Goal: Information Seeking & Learning: Learn about a topic

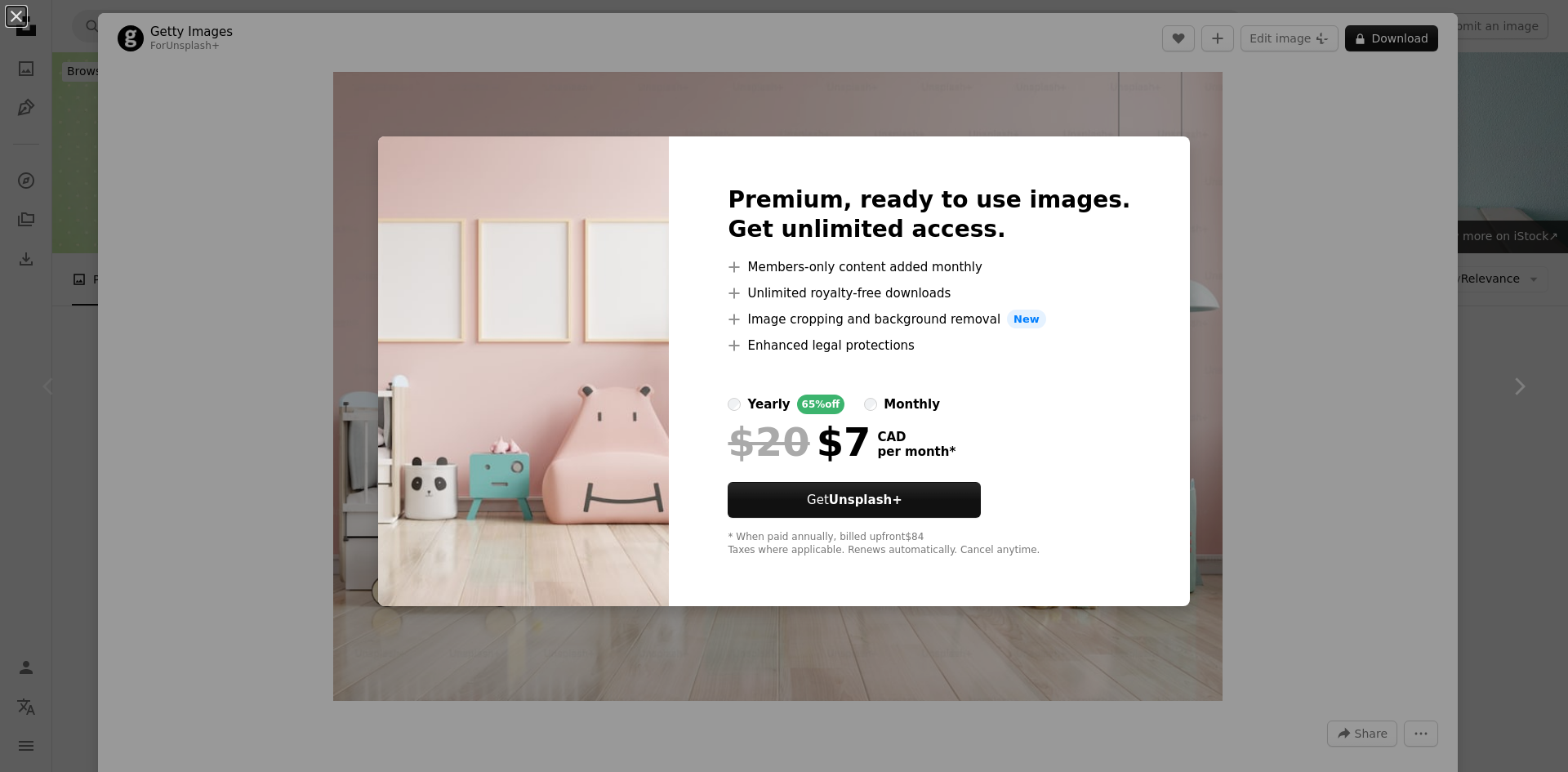
click at [1307, 347] on div "An X shape Premium, ready to use images. Get unlimited access. A plus sign Memb…" at bounding box center [784, 386] width 1568 height 772
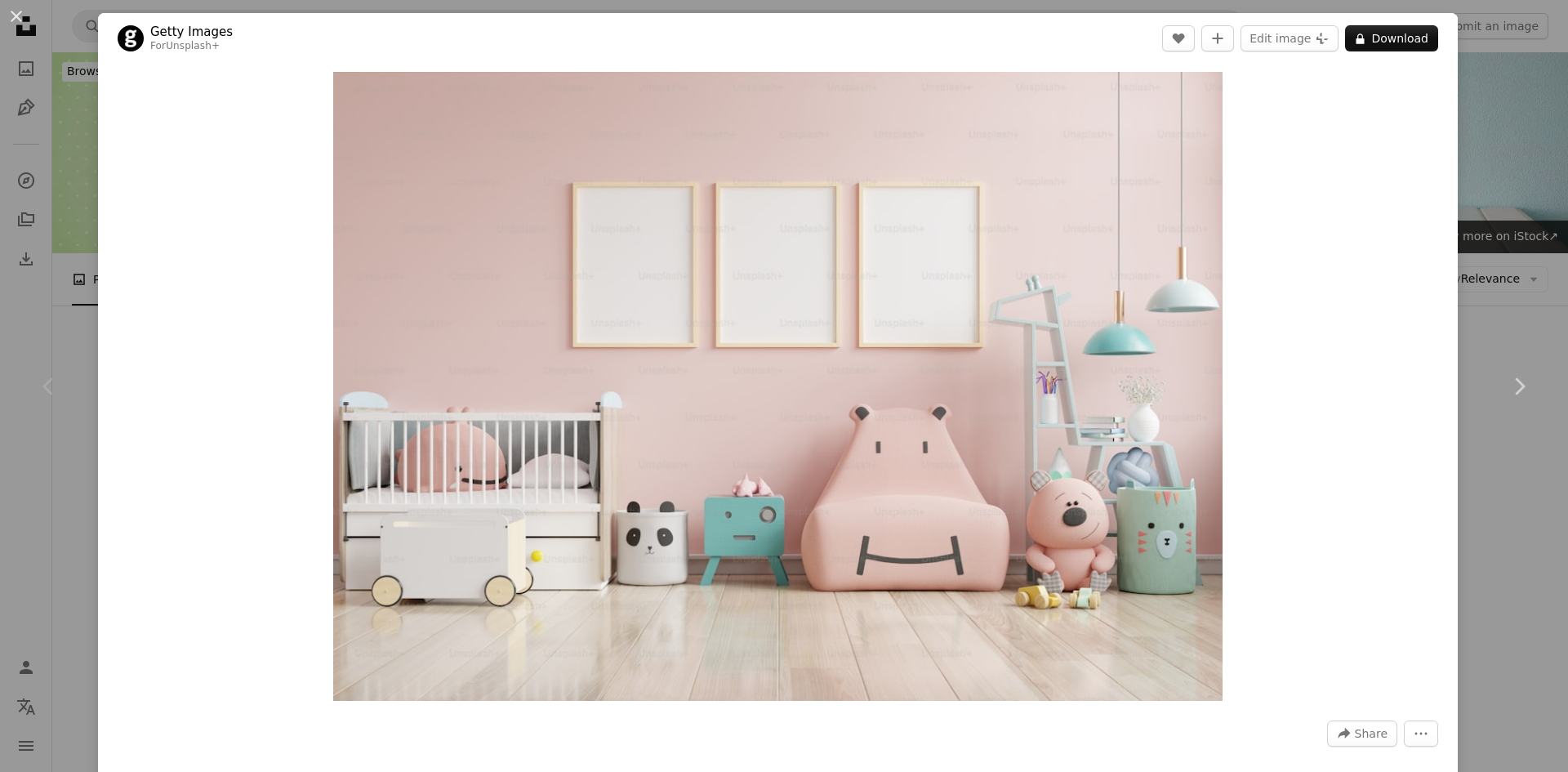
click at [1526, 249] on div "An X shape Chevron left Chevron right Getty Images For Unsplash+ A heart A plus…" at bounding box center [784, 386] width 1568 height 772
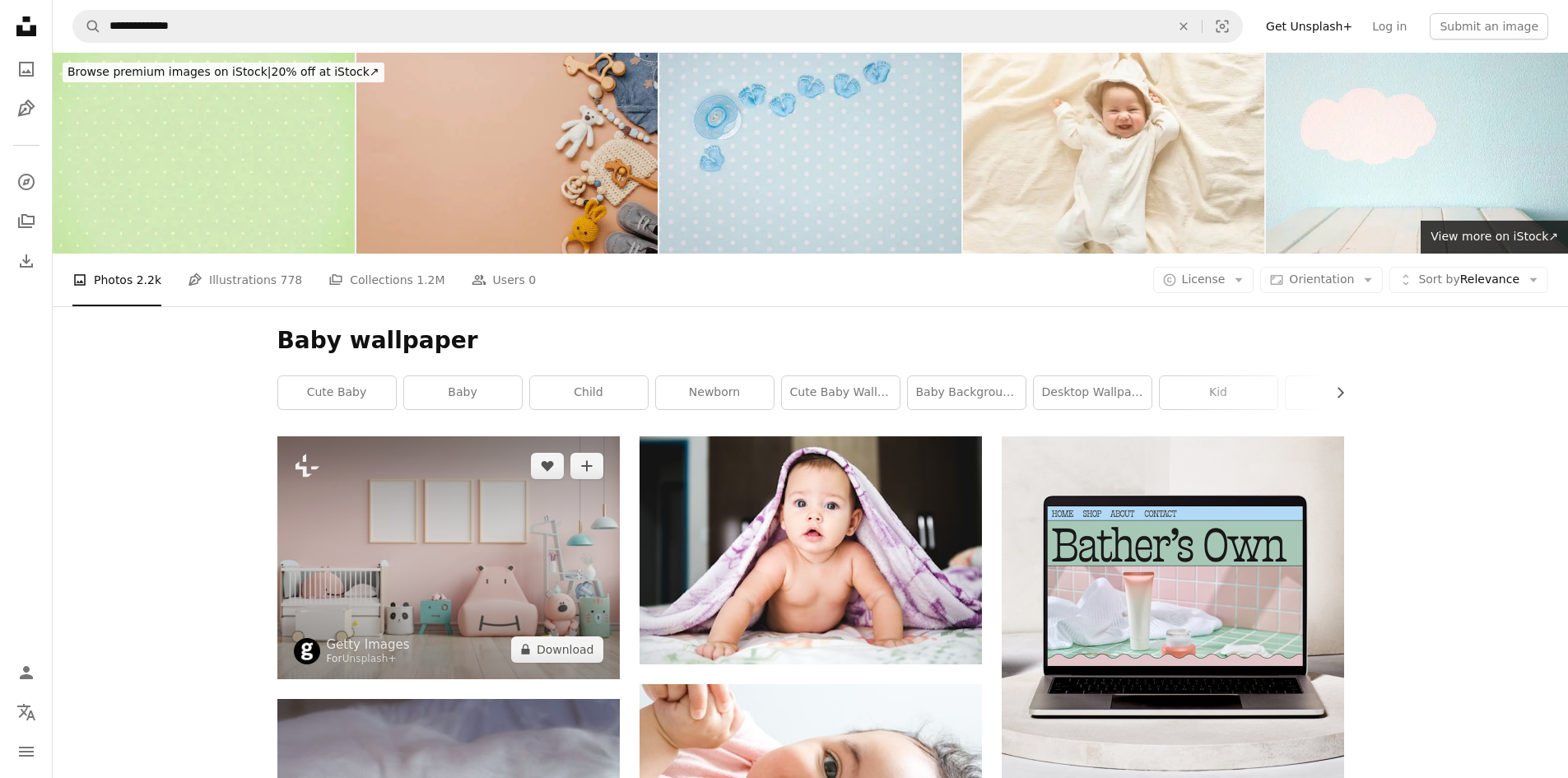
click at [422, 436] on img at bounding box center [449, 558] width 343 height 243
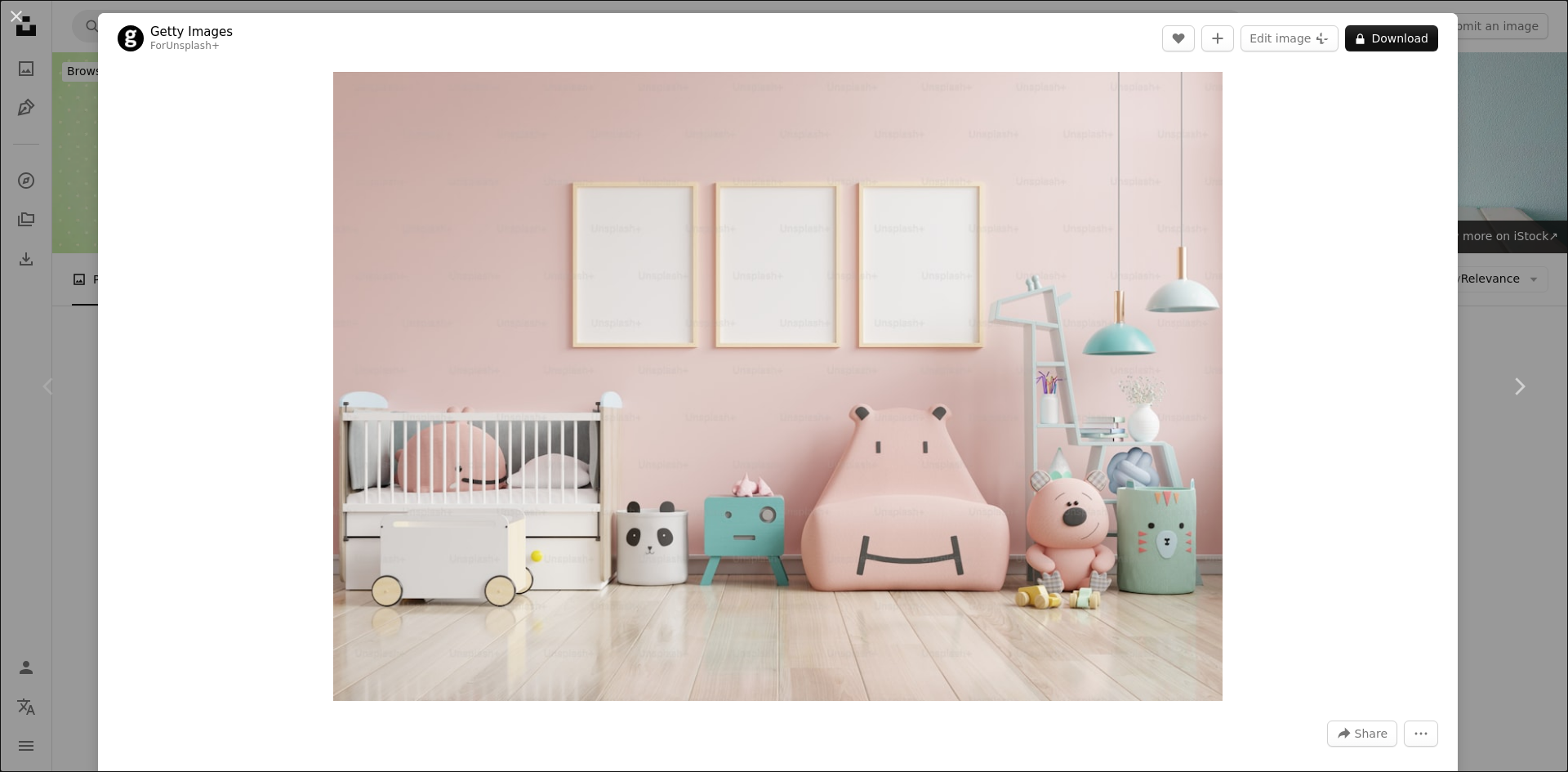
click at [1517, 296] on div "An X shape Chevron left Chevron right Getty Images For Unsplash+ A heart A plus…" at bounding box center [784, 386] width 1568 height 772
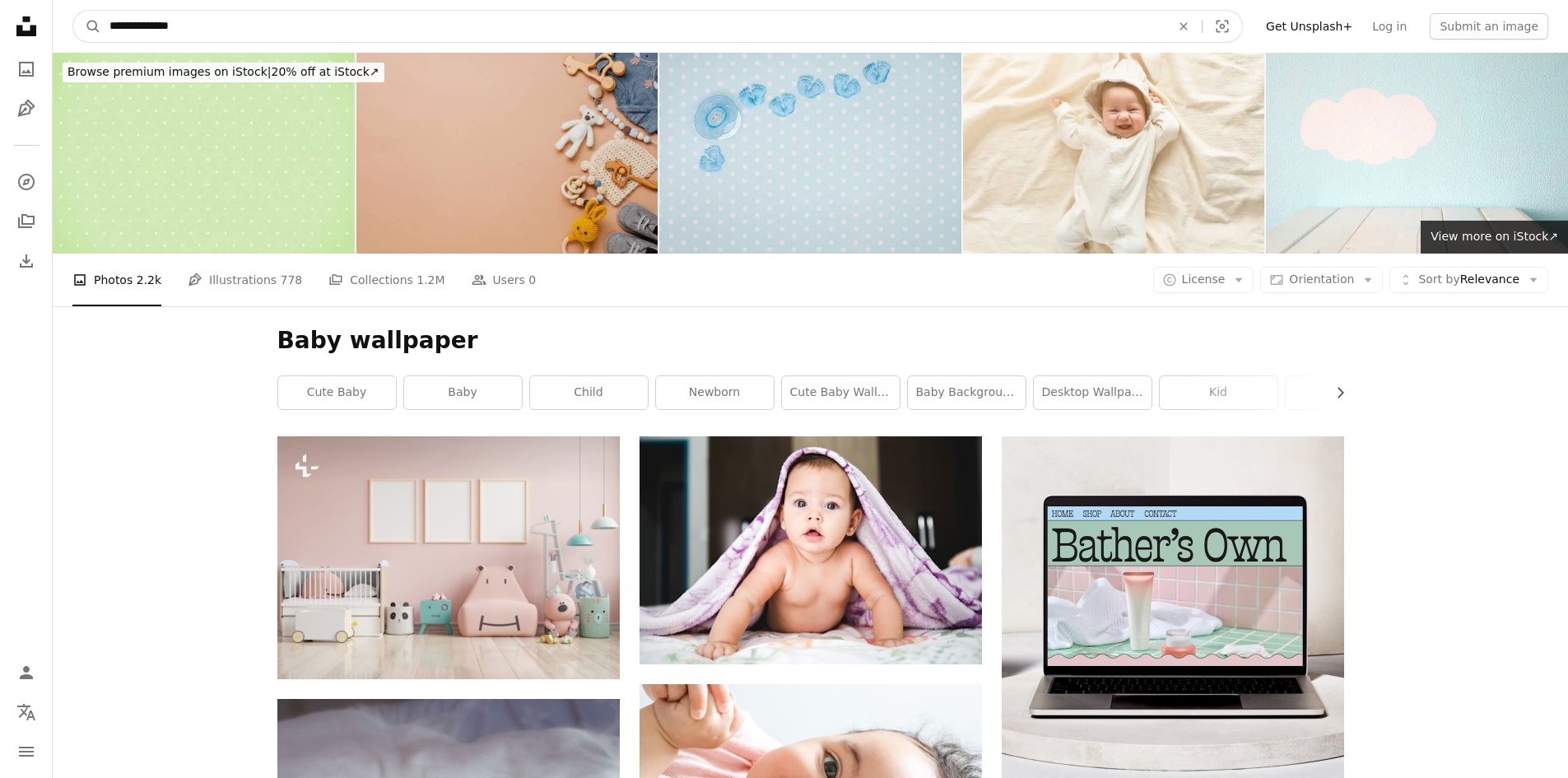
click at [238, 19] on input "**********" at bounding box center [634, 26] width 1064 height 32
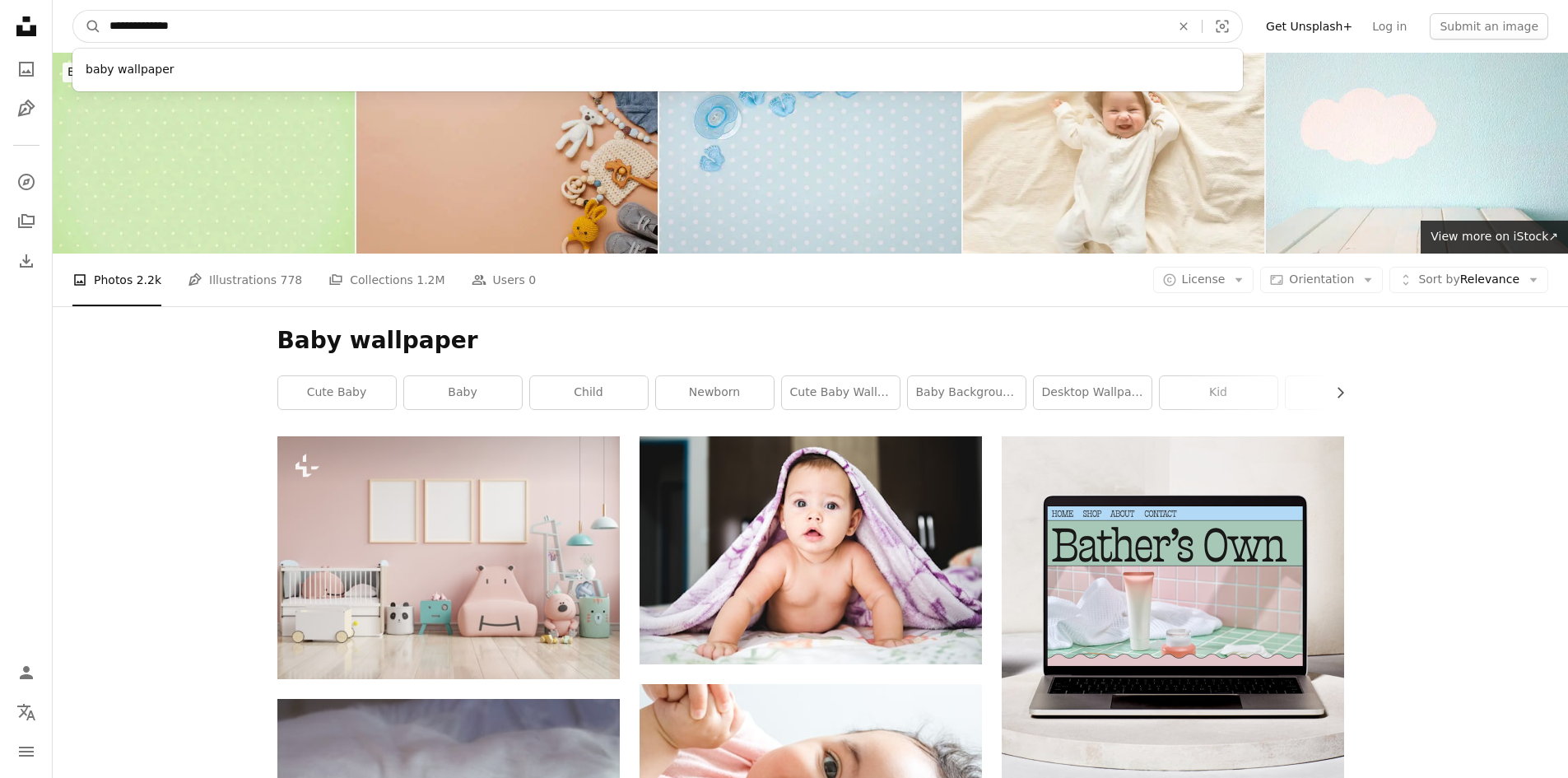
click at [238, 19] on input "**********" at bounding box center [634, 26] width 1064 height 32
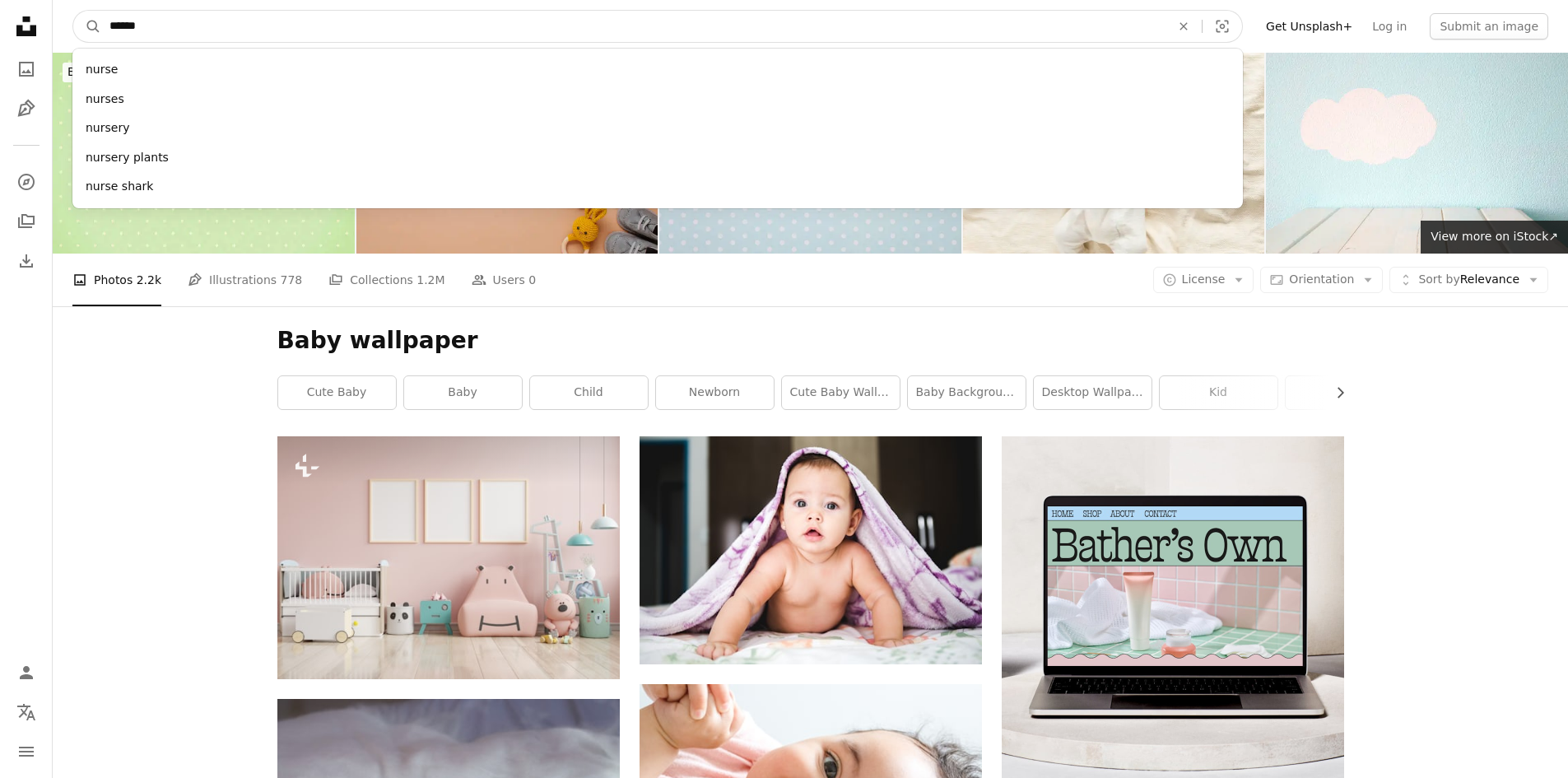
type input "*******"
click button "A magnifying glass" at bounding box center [87, 26] width 28 height 32
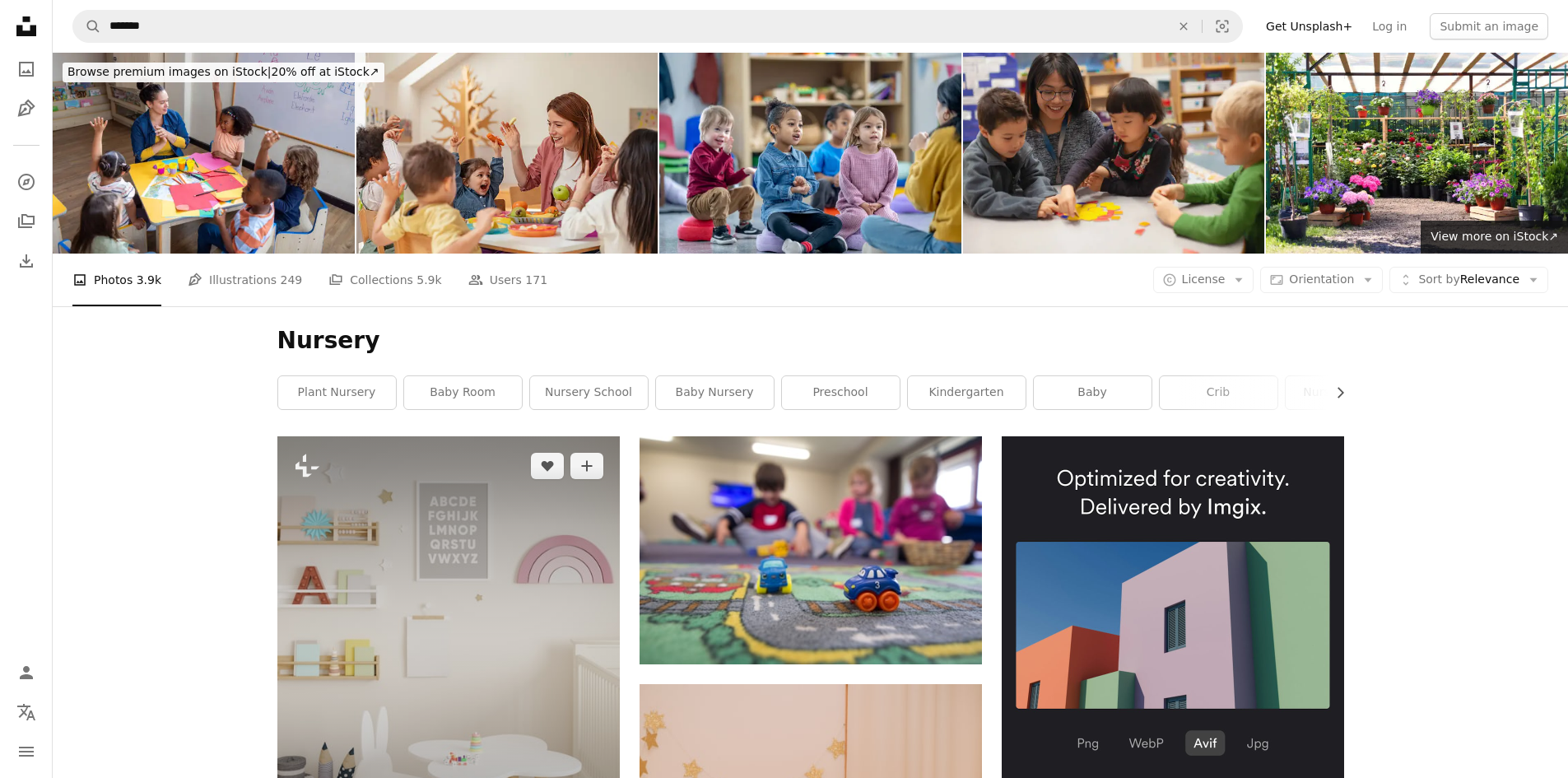
click at [477, 436] on img at bounding box center [449, 658] width 343 height 445
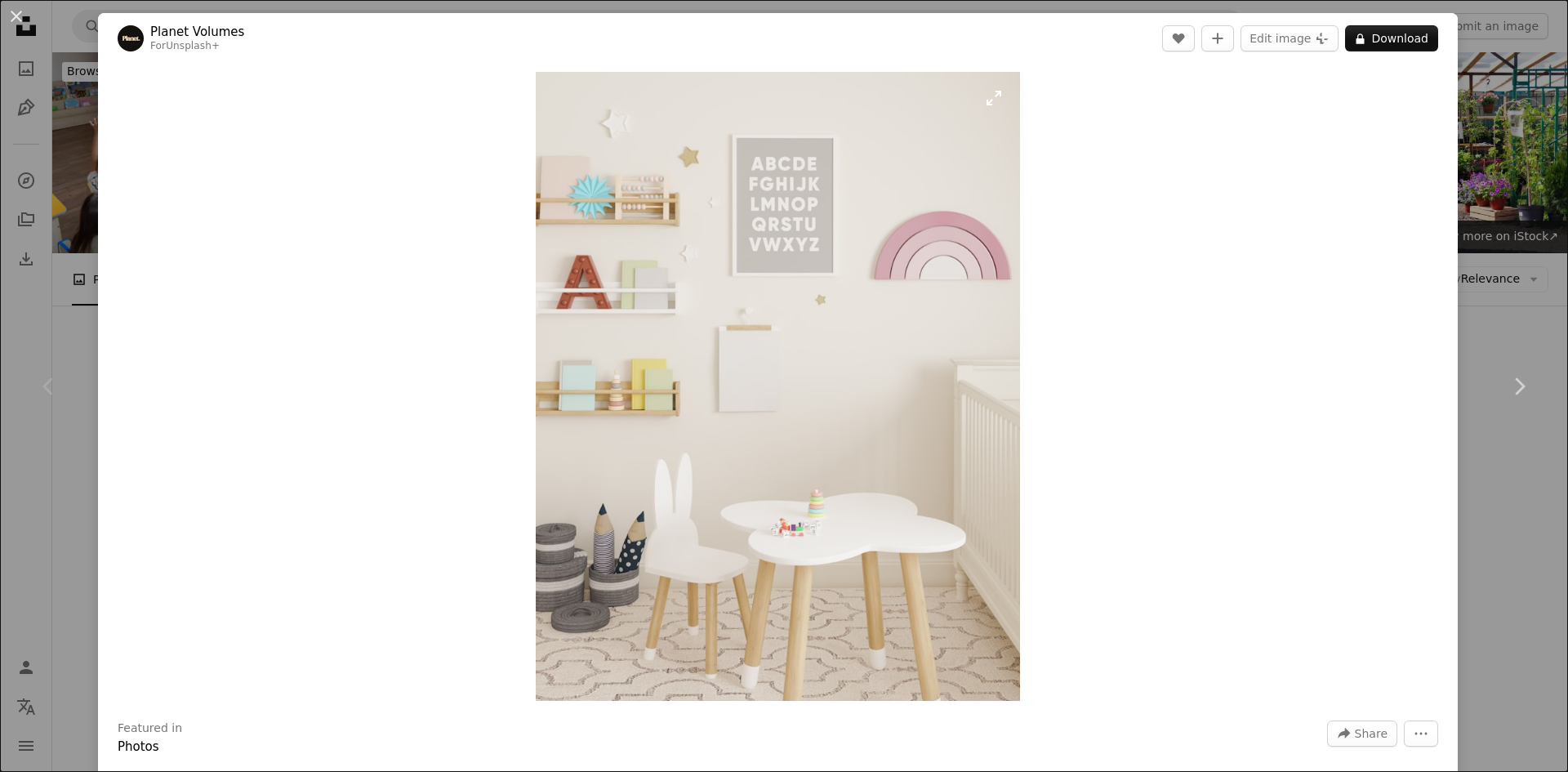
click at [784, 293] on img "Zoom in on this image" at bounding box center [777, 386] width 483 height 629
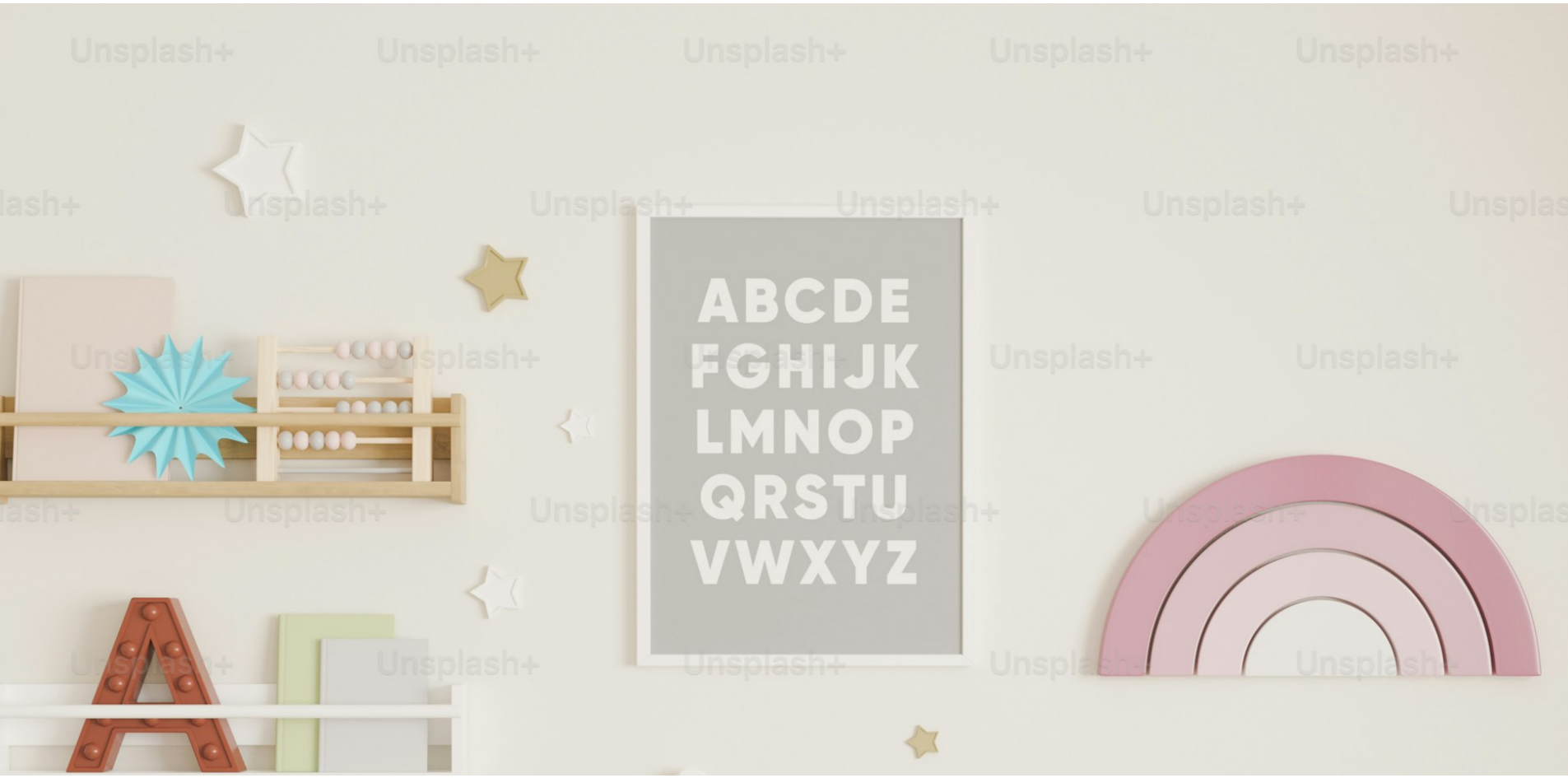
scroll to position [623, 0]
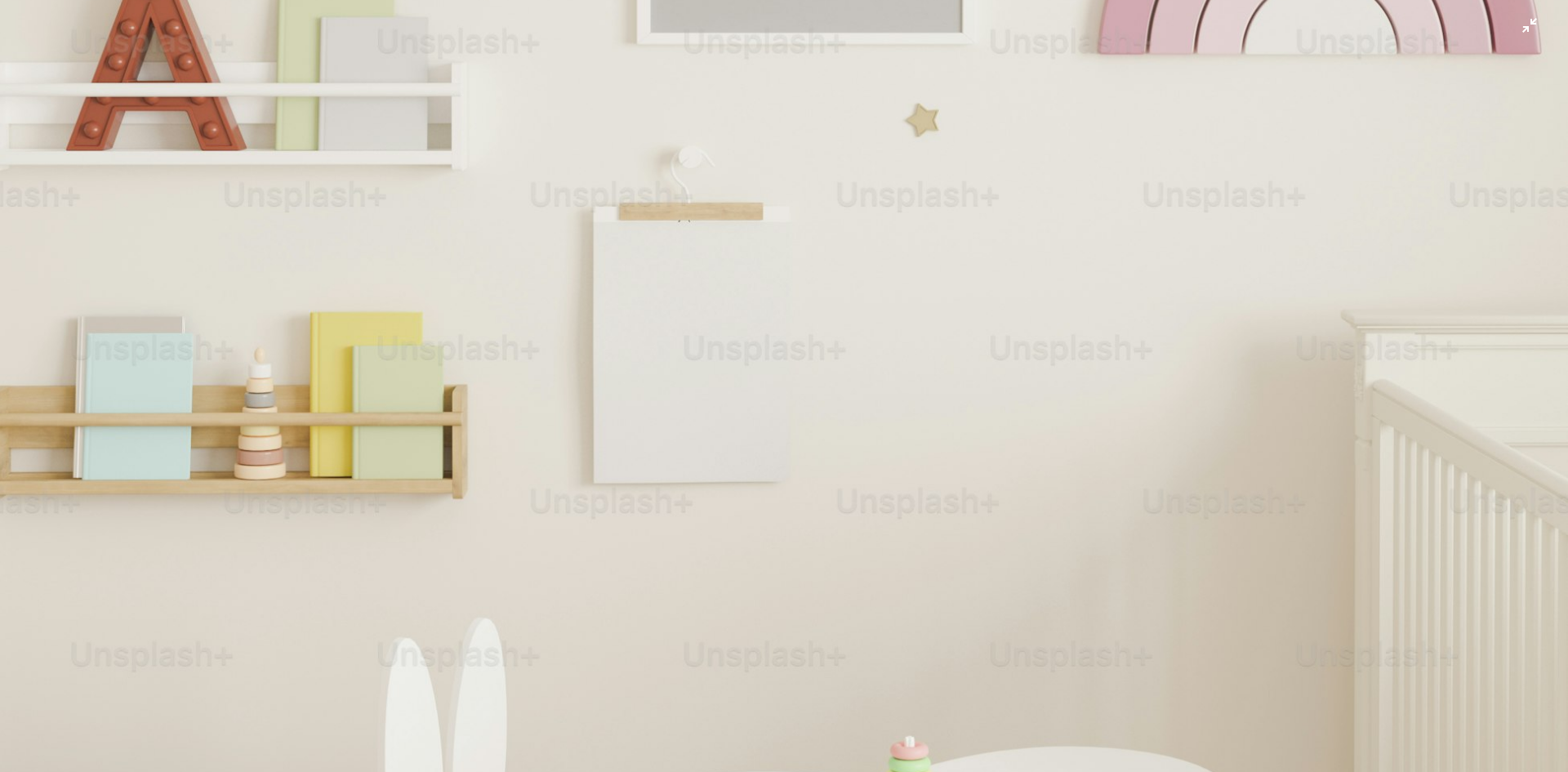
click at [632, 429] on img "Zoom out on this image" at bounding box center [784, 401] width 1570 height 2041
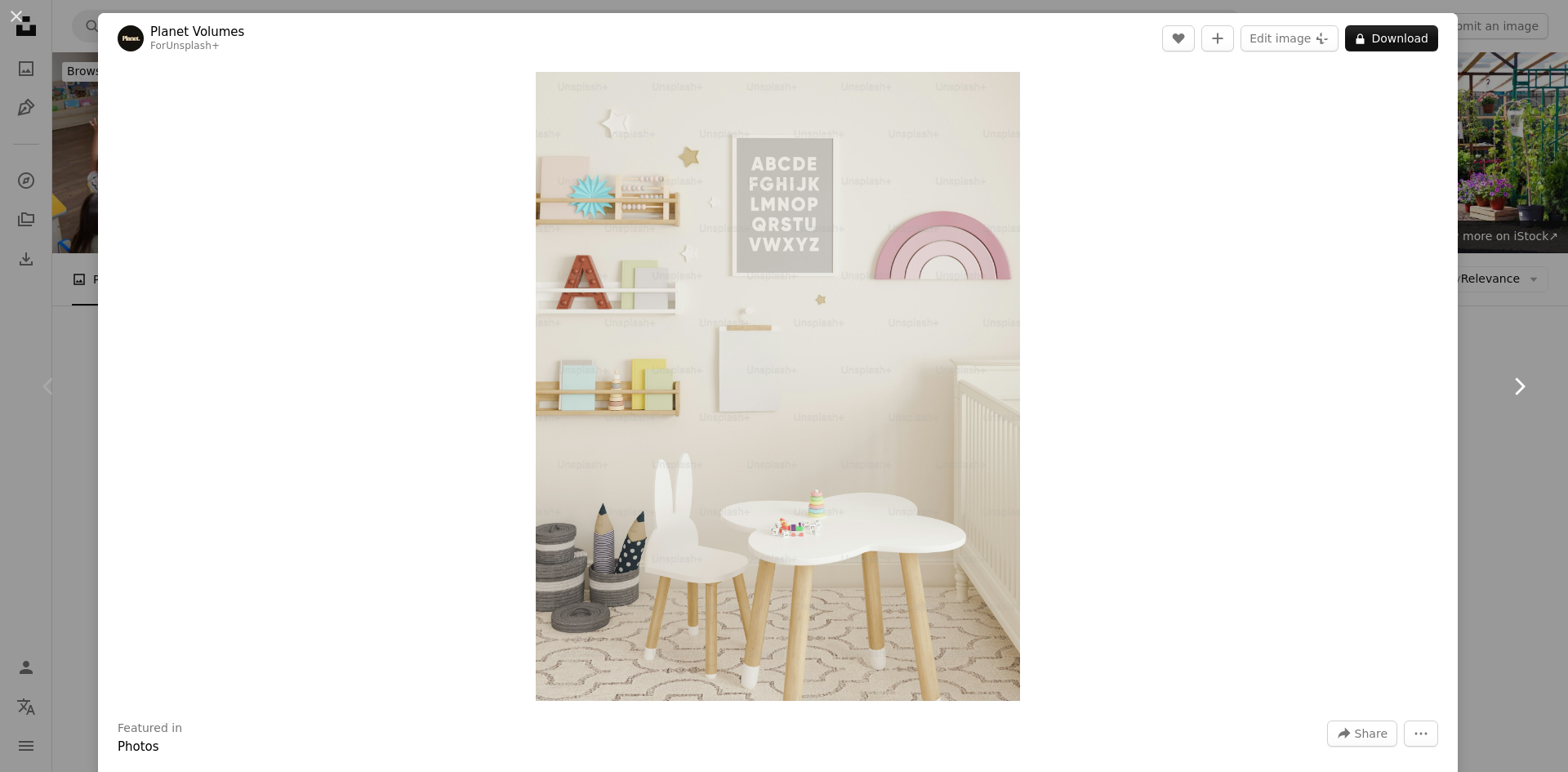
click at [1483, 311] on link "Chevron right" at bounding box center [1519, 386] width 98 height 157
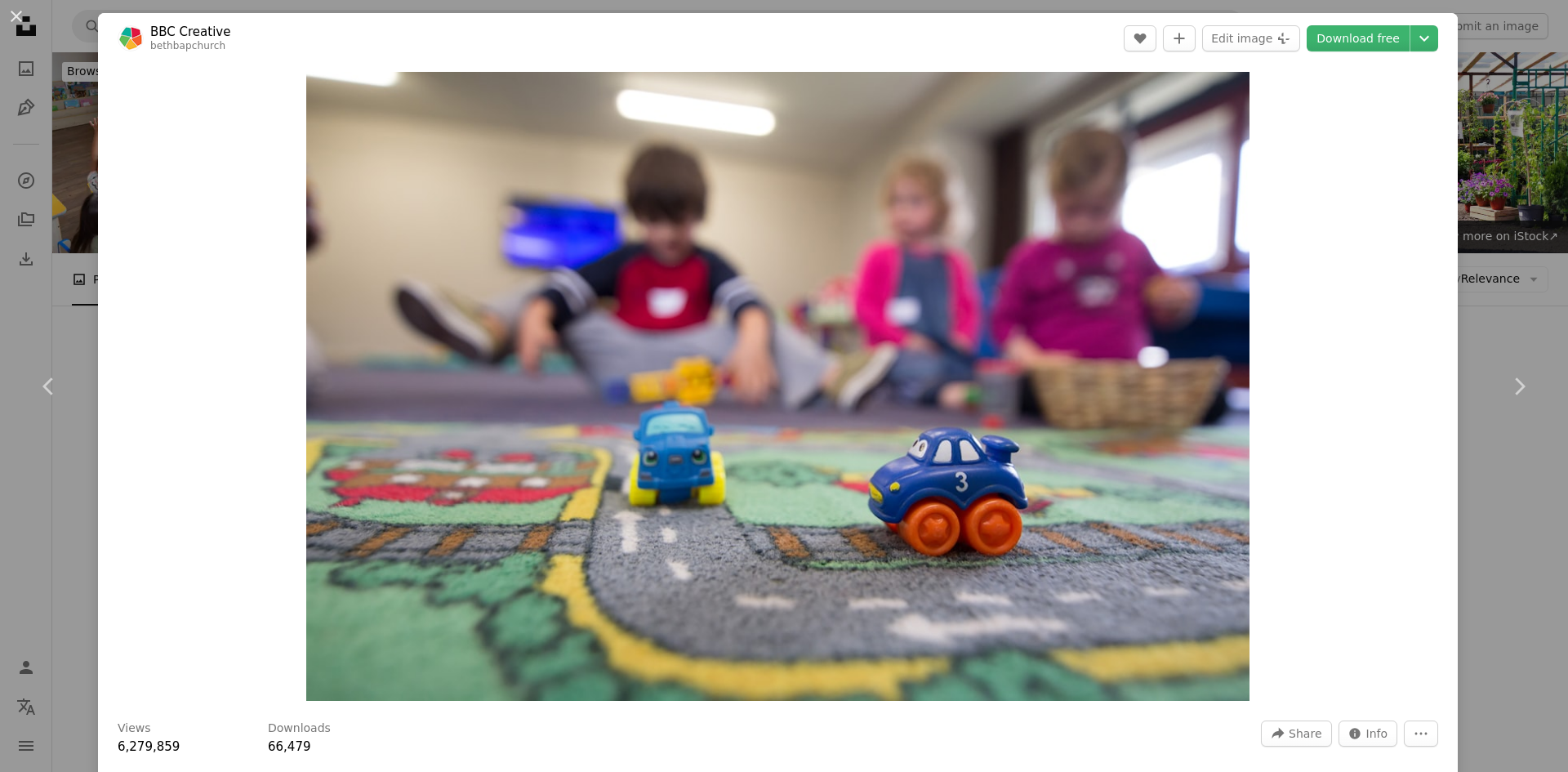
click at [1488, 265] on div "An X shape Chevron left Chevron right BBC Creative bethbapchurch A heart A plus…" at bounding box center [784, 386] width 1568 height 772
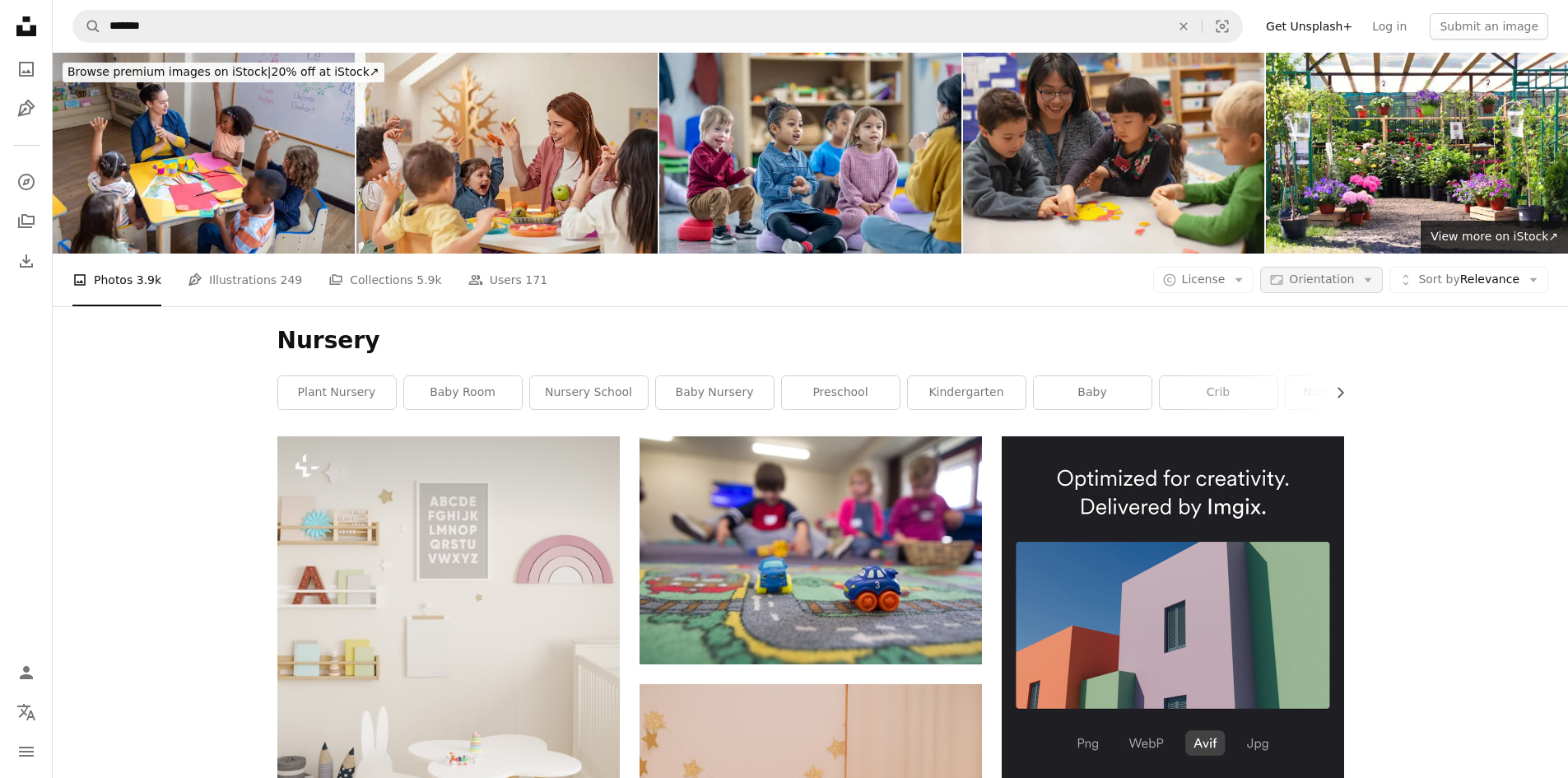
click at [1331, 273] on span "Orientation" at bounding box center [1321, 279] width 65 height 13
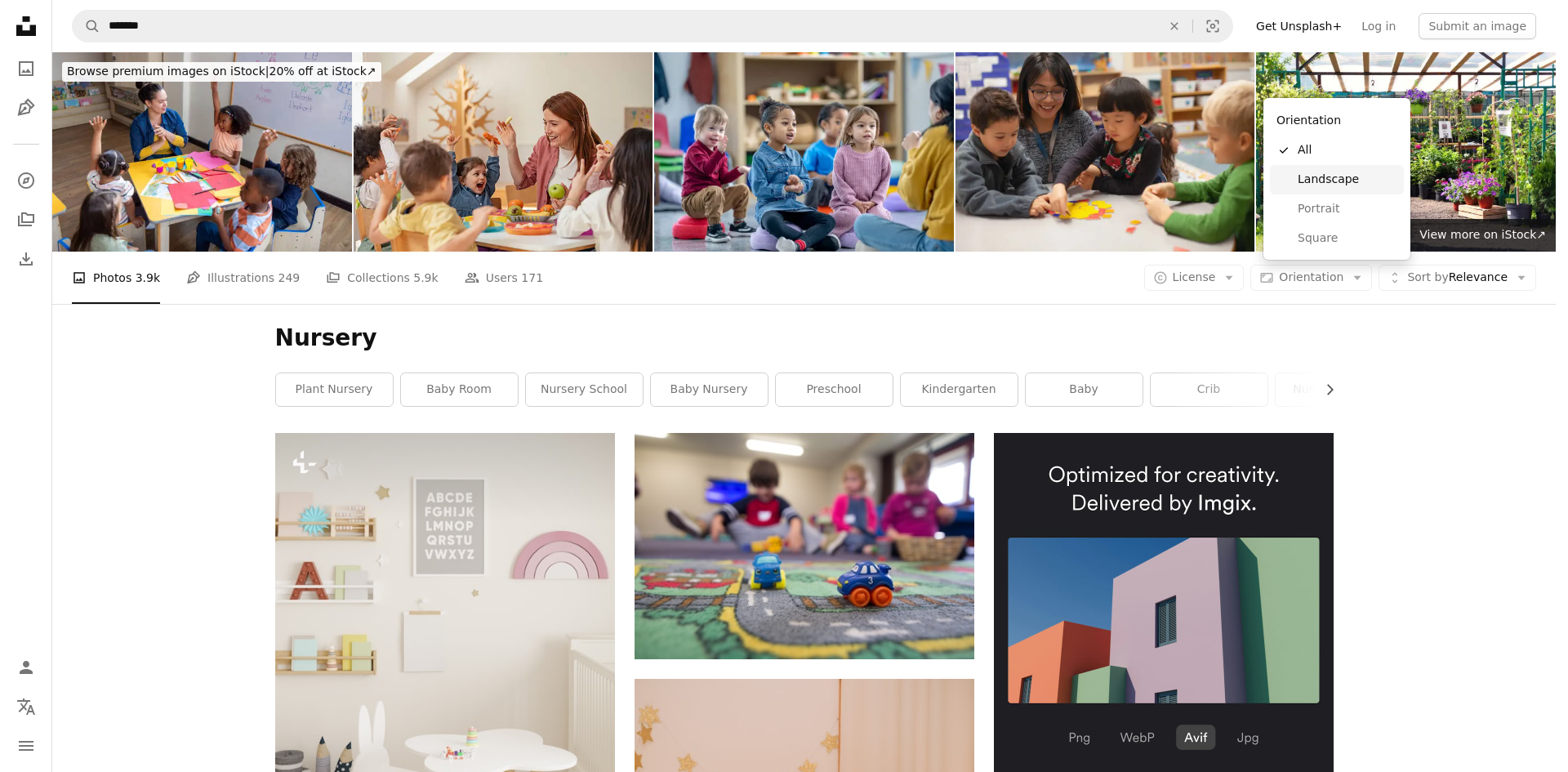
click at [1332, 172] on span "Landscape" at bounding box center [1347, 179] width 100 height 16
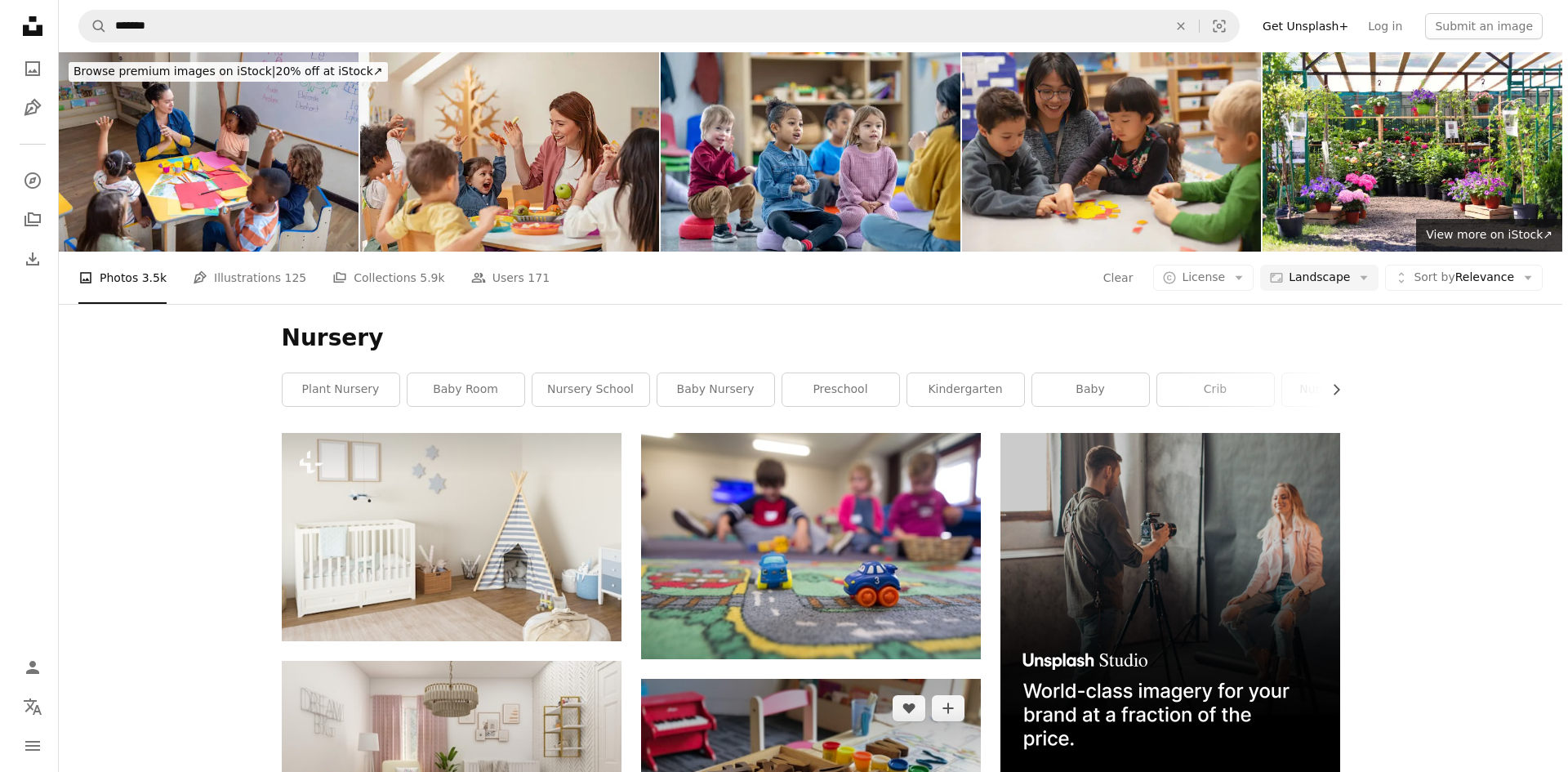
scroll to position [300, 0]
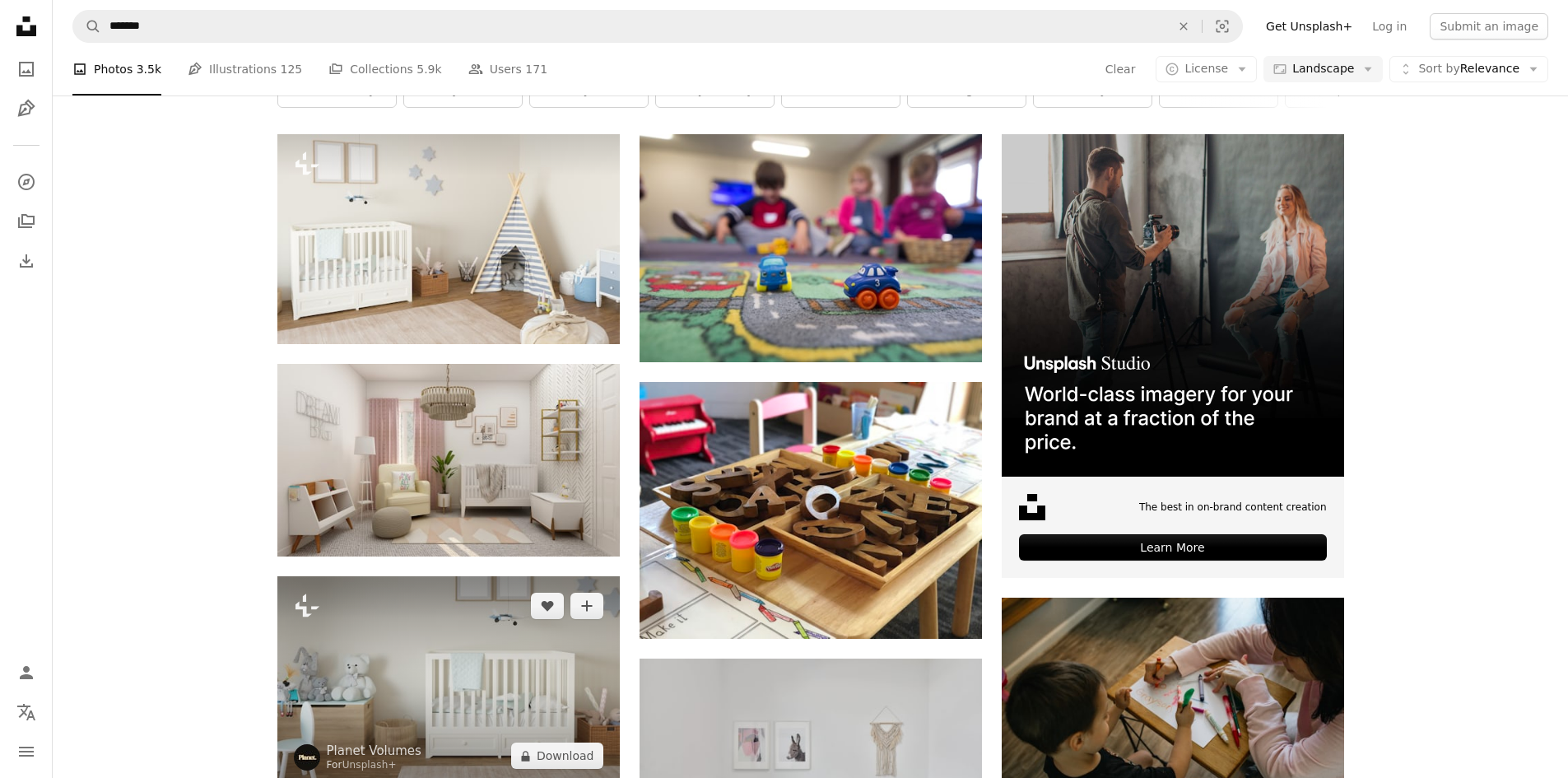
click at [449, 576] on img at bounding box center [449, 680] width 343 height 210
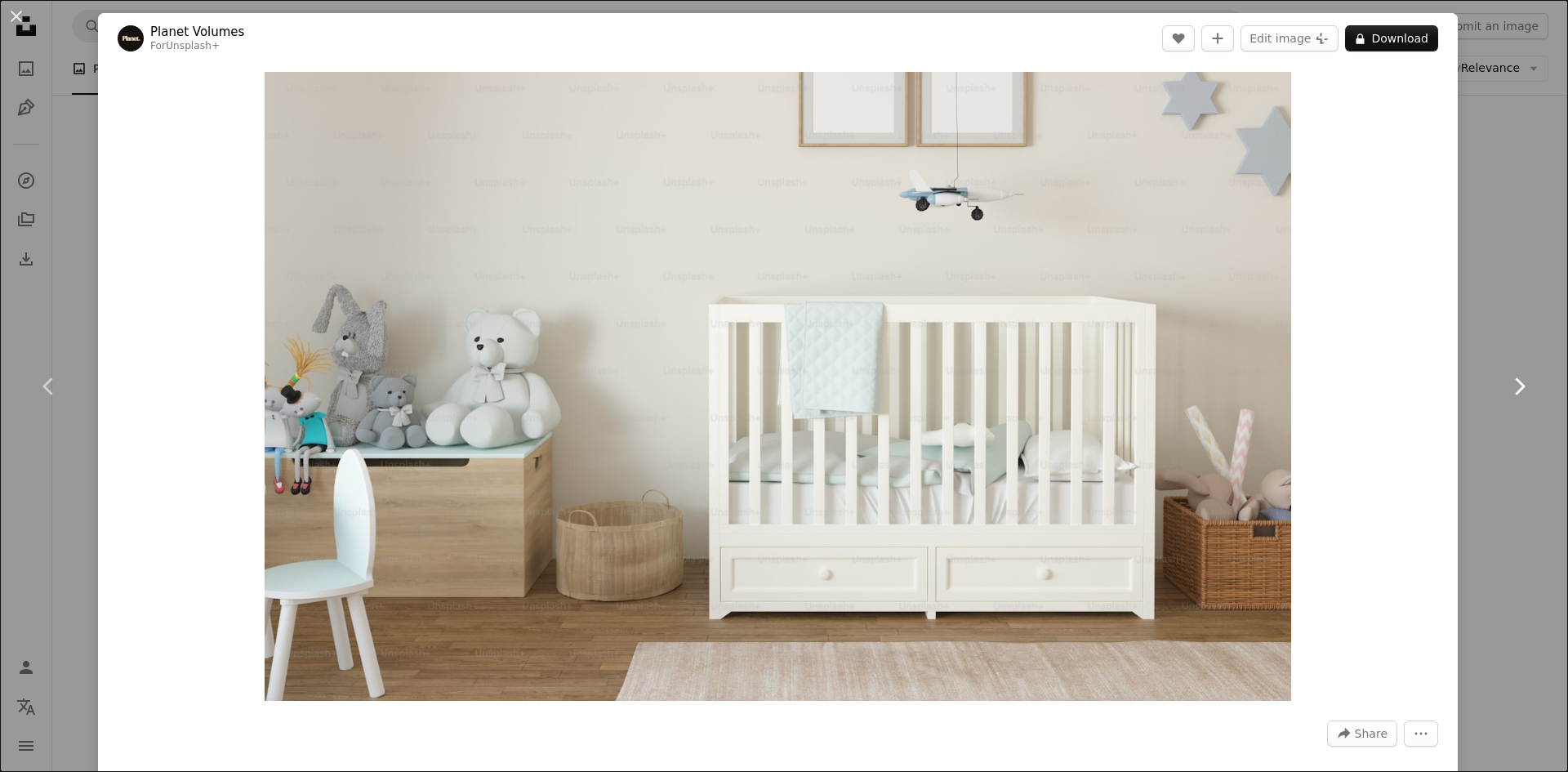
click at [1481, 348] on link "Chevron right" at bounding box center [1519, 386] width 98 height 157
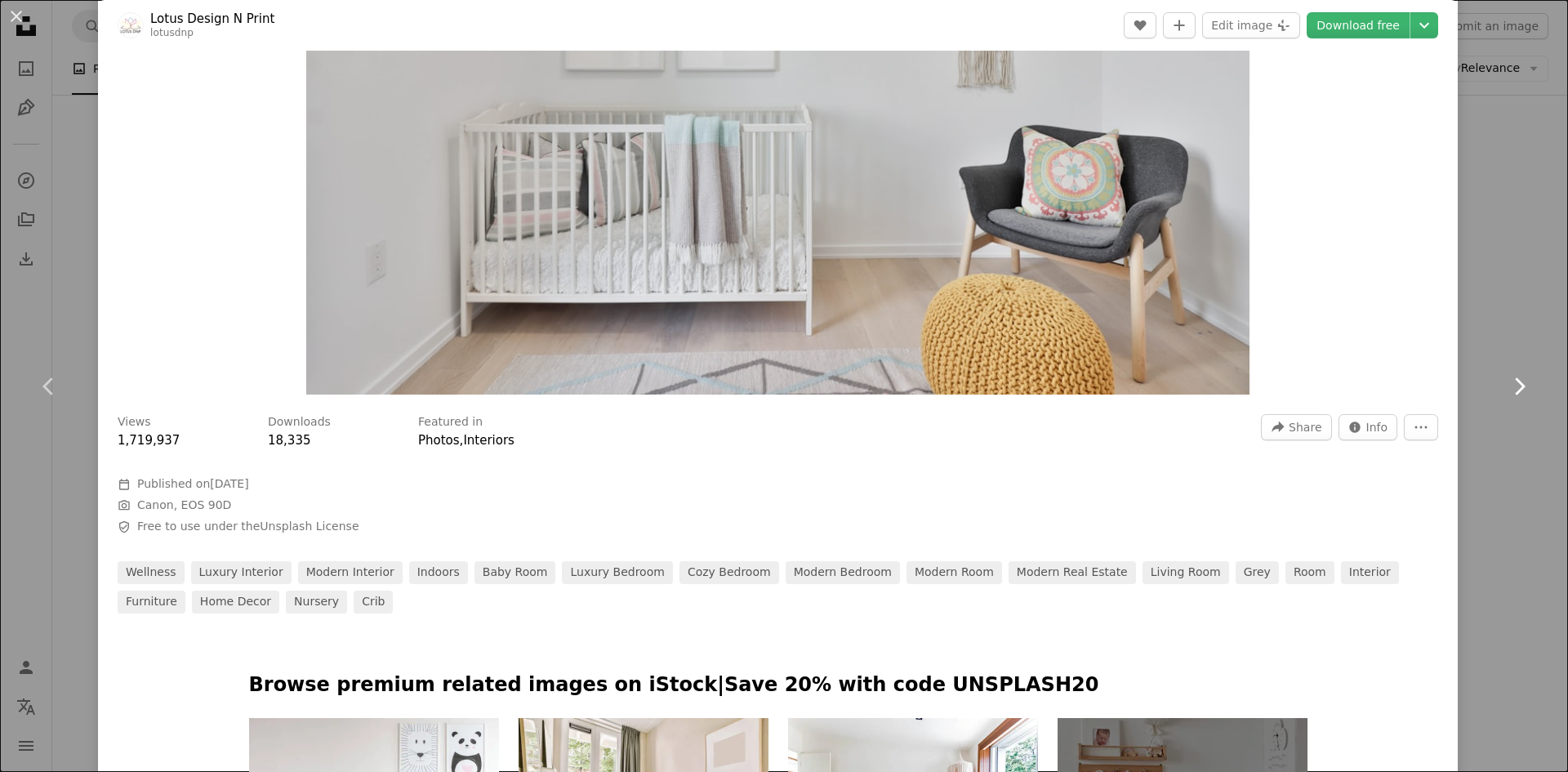
scroll to position [300, 0]
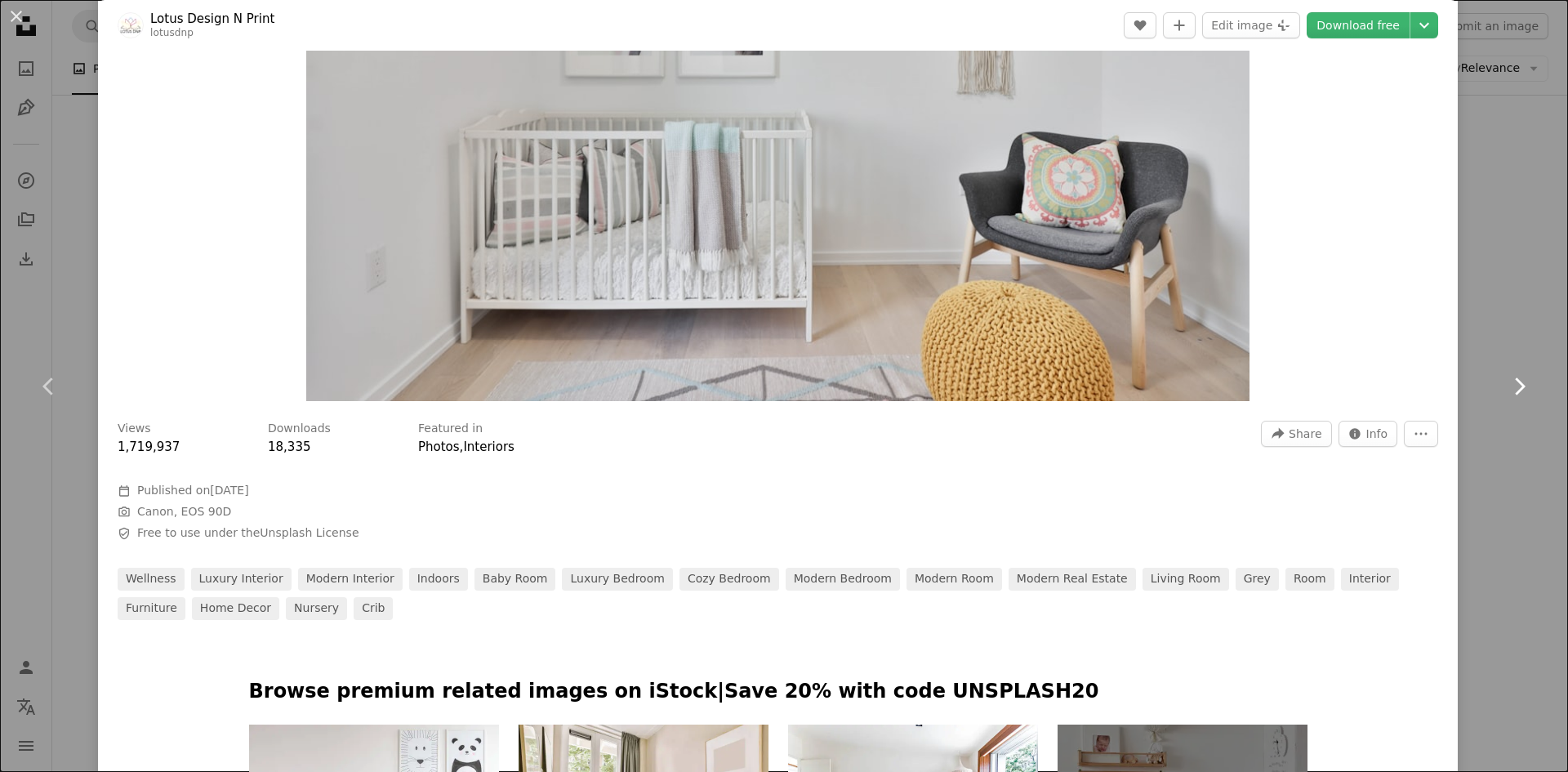
click at [1539, 382] on link "Chevron right" at bounding box center [1519, 386] width 98 height 157
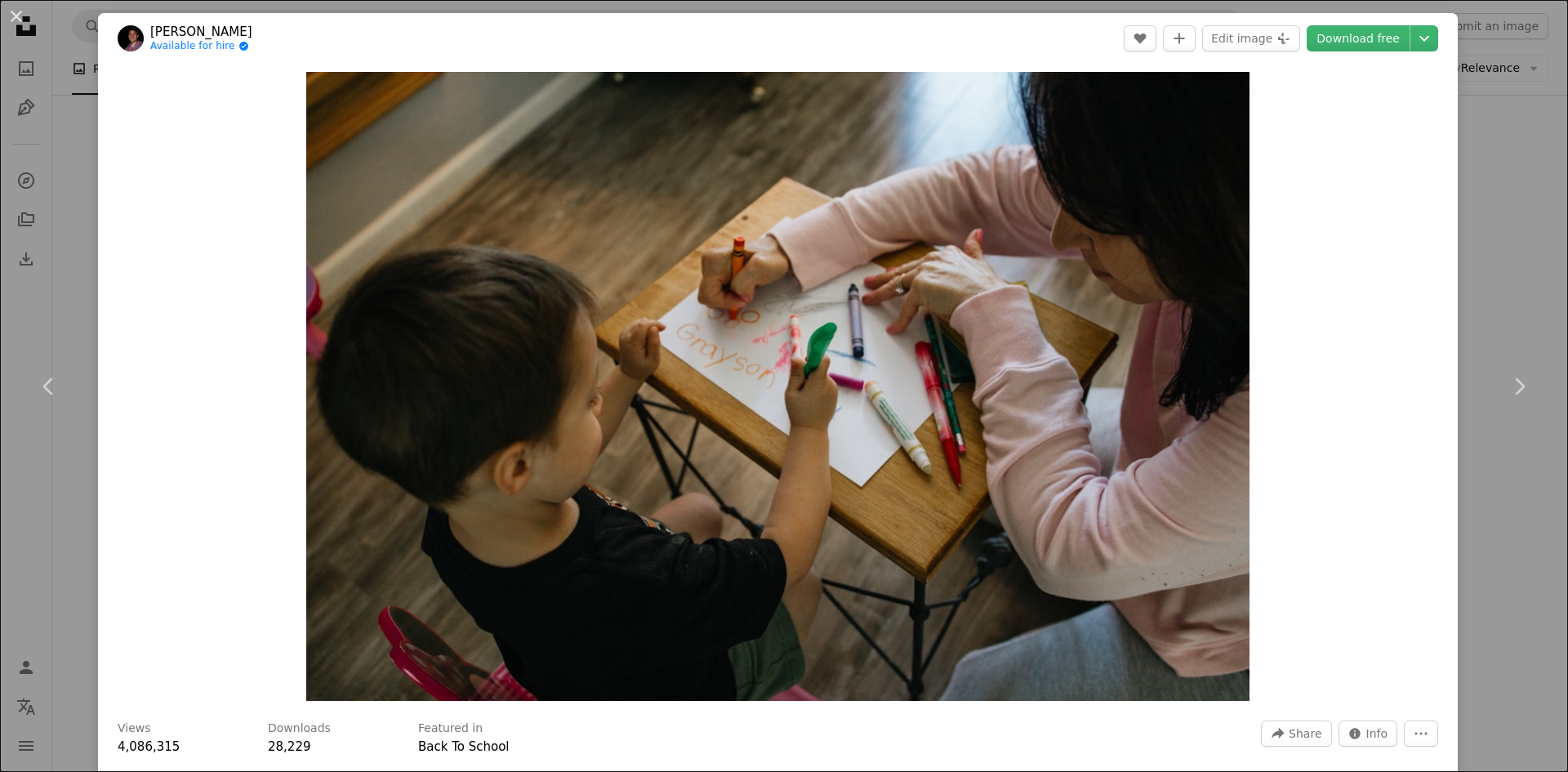
click at [1541, 233] on div "An X shape Chevron left Chevron right [PERSON_NAME] Available for hire A checkm…" at bounding box center [784, 386] width 1568 height 772
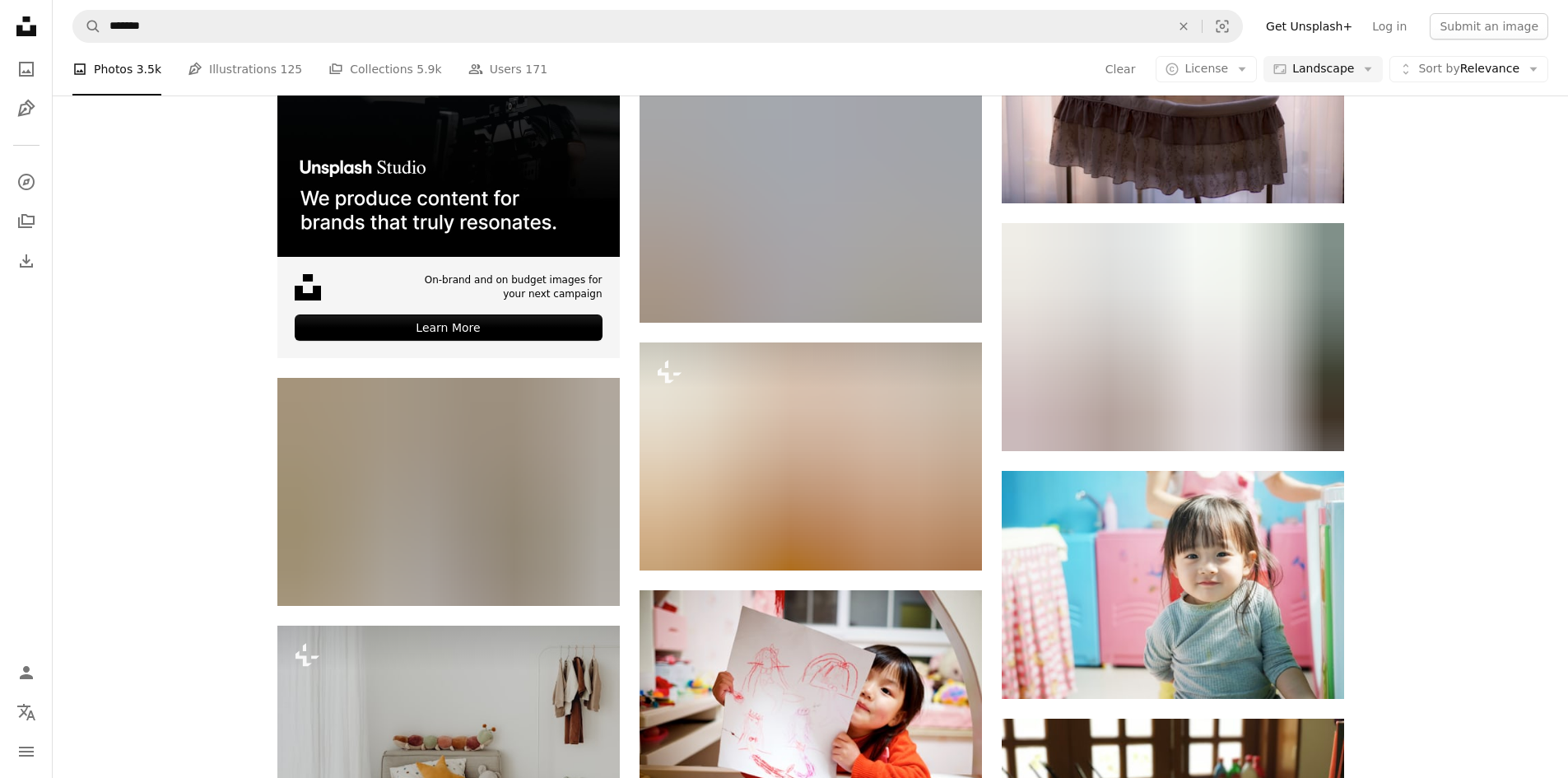
scroll to position [2715, 0]
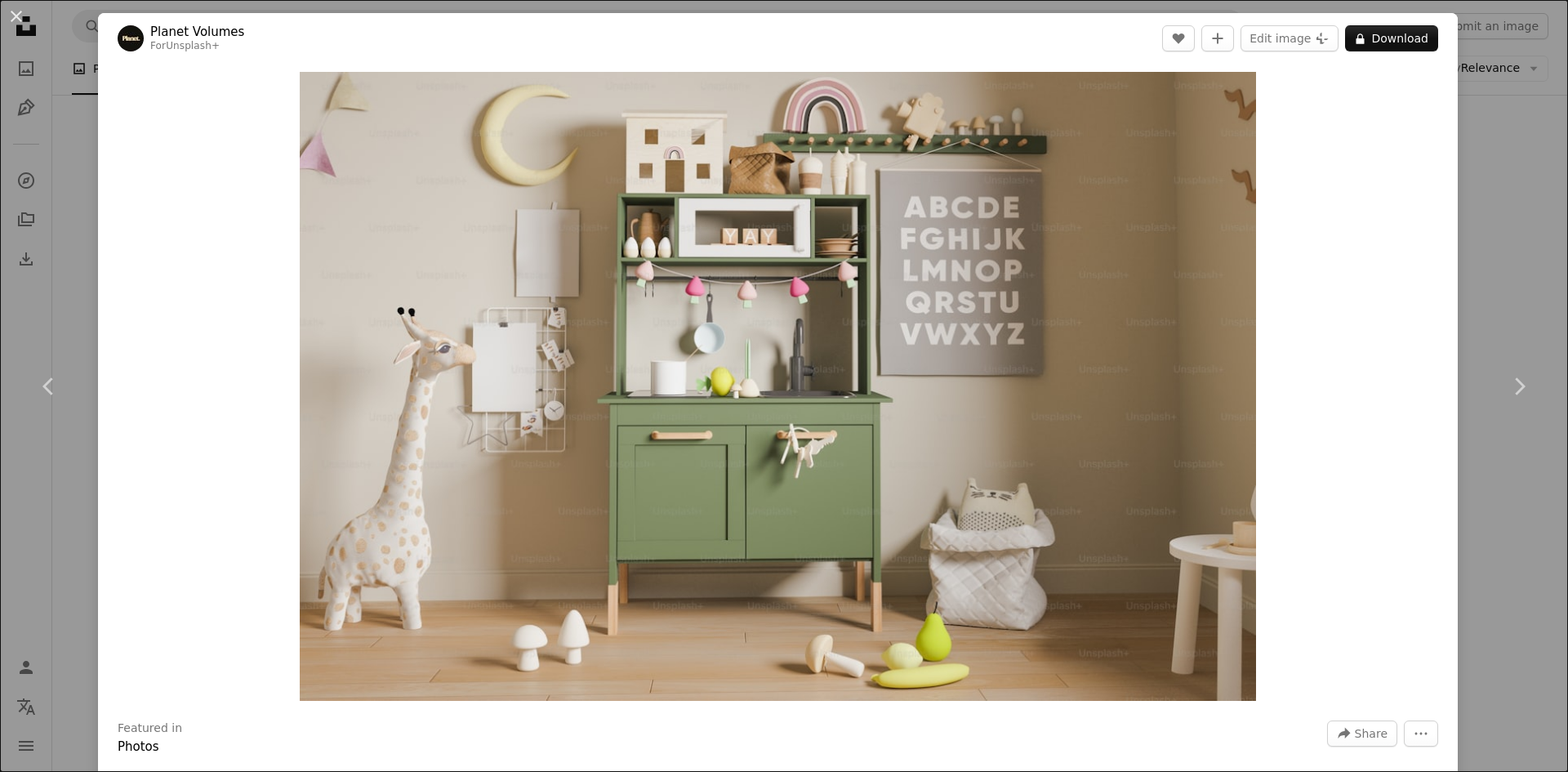
click at [1503, 240] on div "An X shape Chevron left Chevron right Planet Volumes For Unsplash+ A heart A pl…" at bounding box center [784, 386] width 1568 height 772
